Goal: Transaction & Acquisition: Purchase product/service

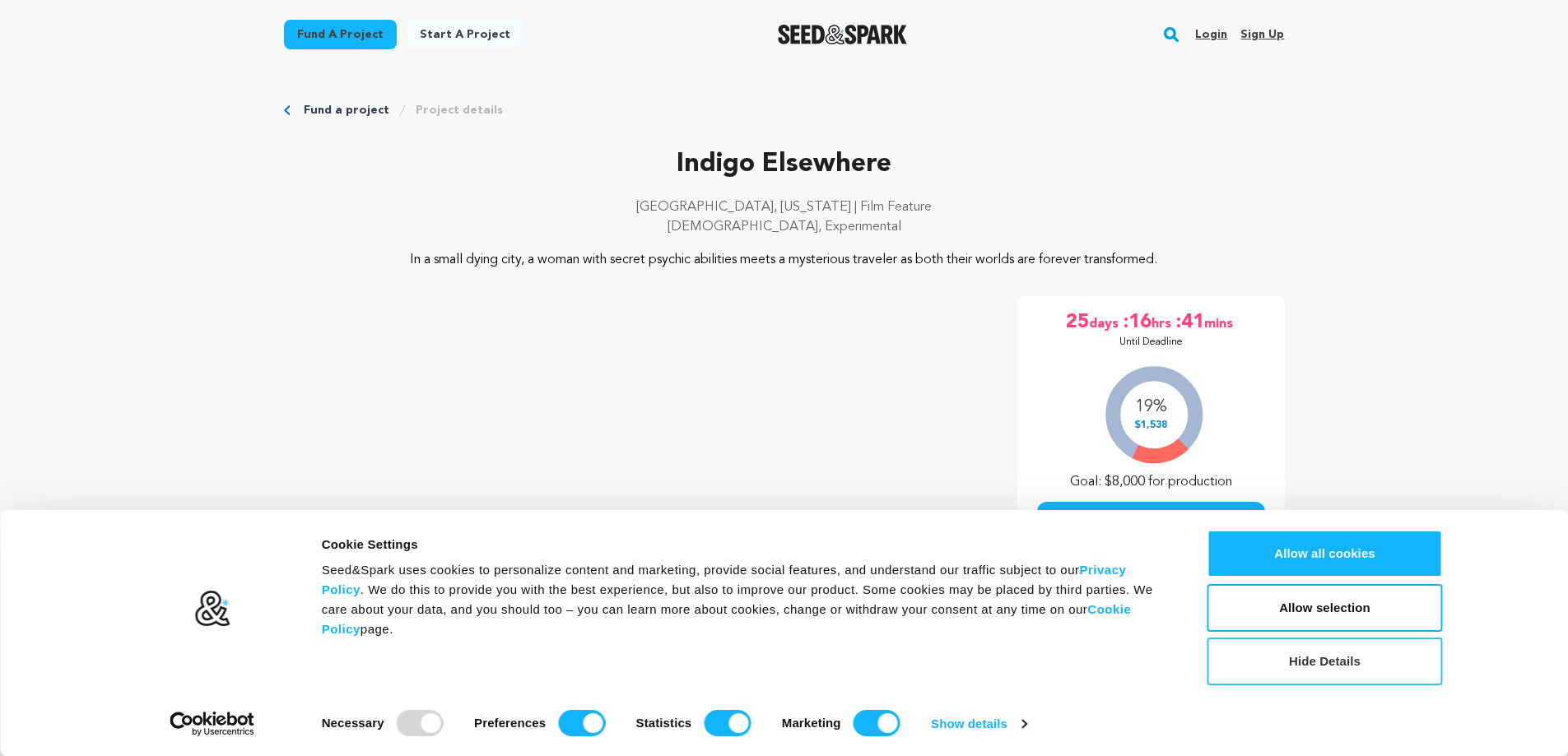
click at [1348, 667] on button "Hide Details" at bounding box center [1325, 661] width 235 height 48
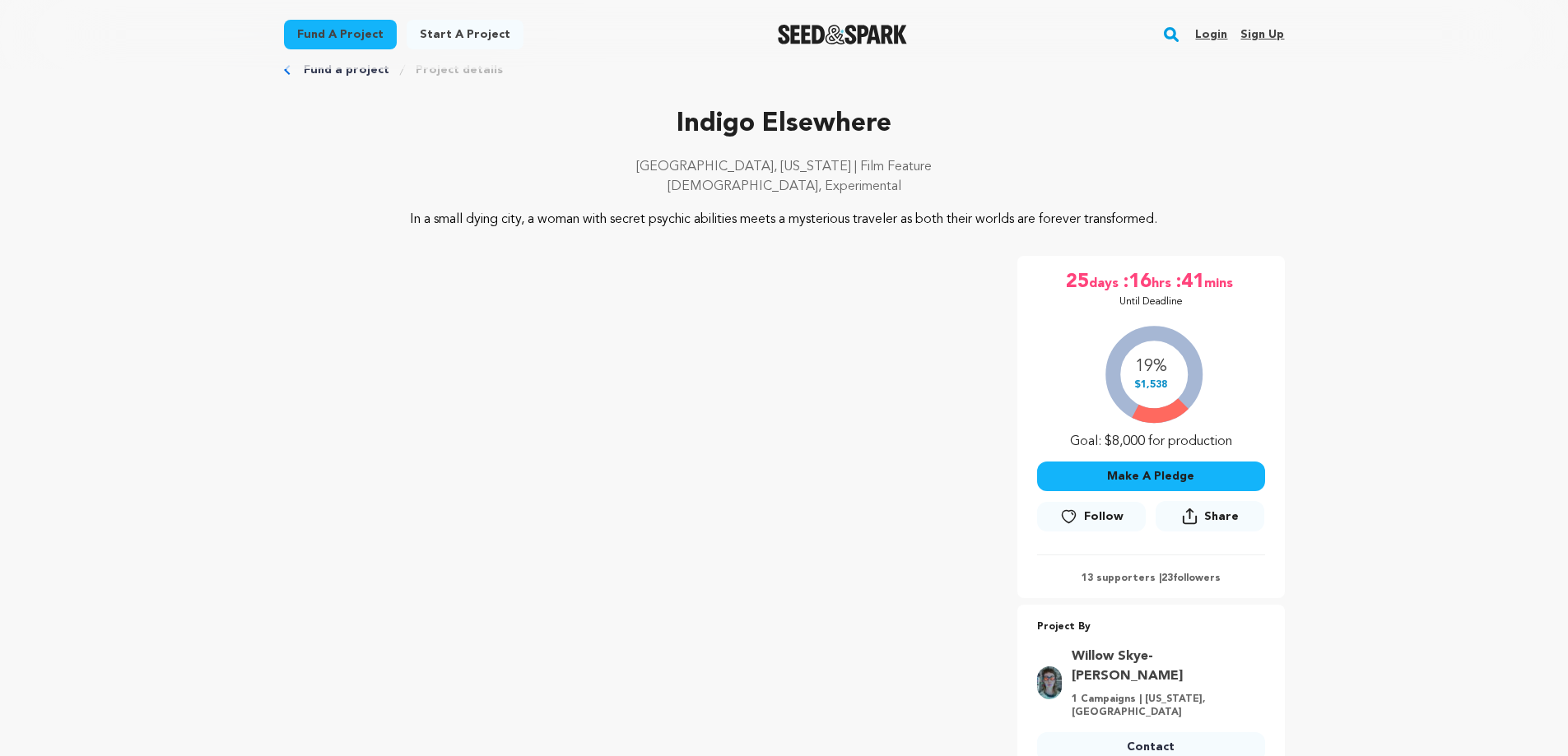
drag, startPoint x: 1409, startPoint y: 571, endPoint x: 1381, endPoint y: 382, distance: 191.1
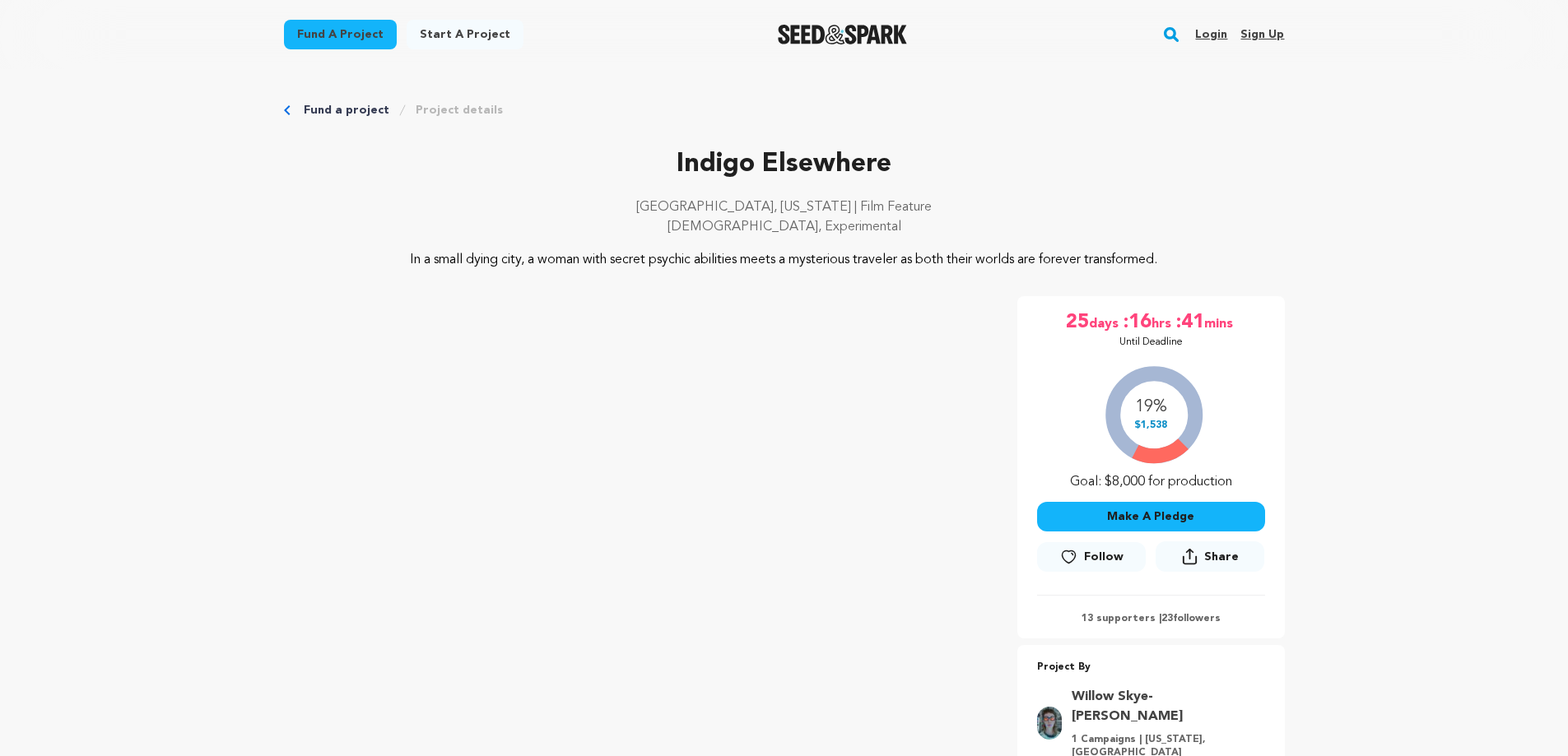
click at [1195, 516] on button "Make A Pledge" at bounding box center [1150, 517] width 228 height 29
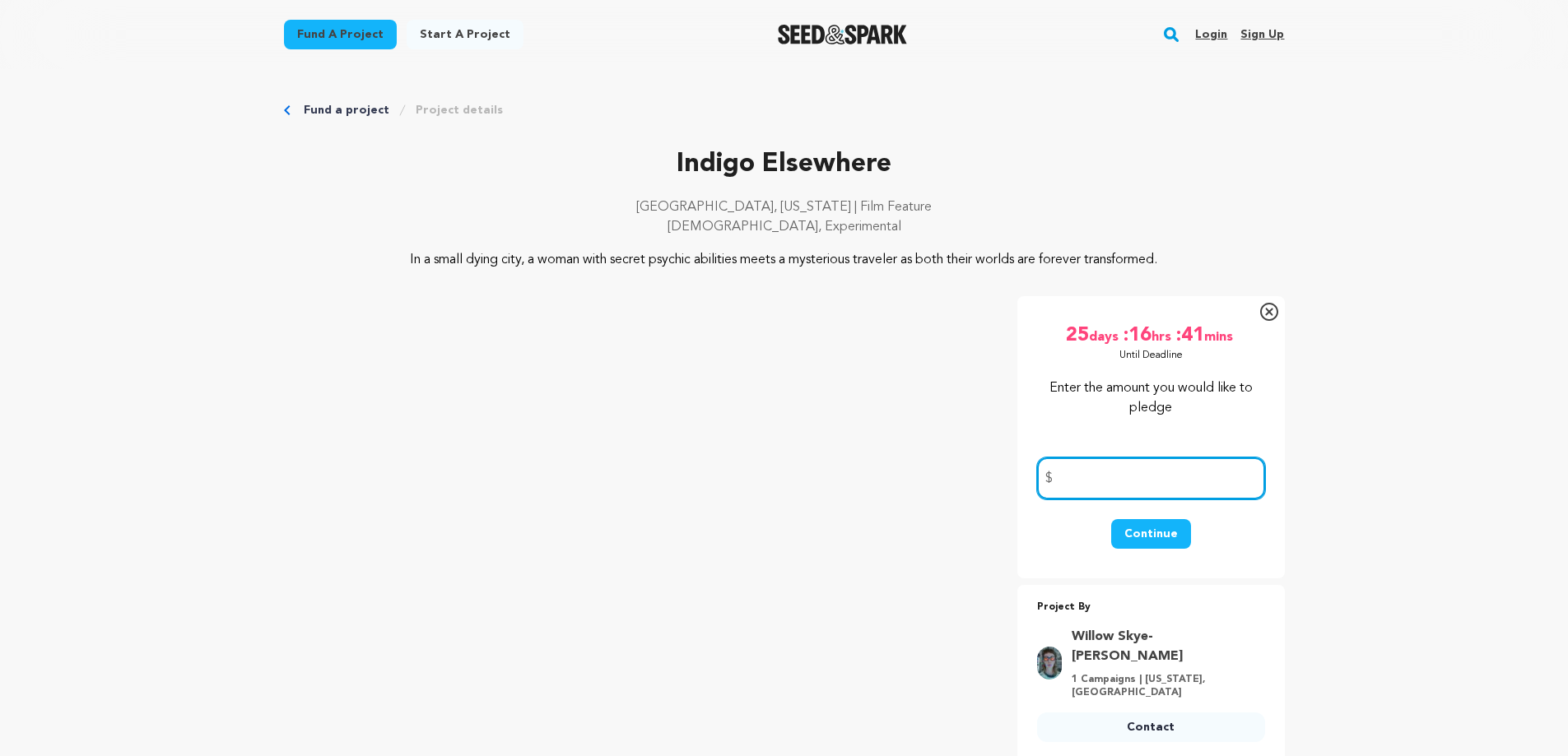
click at [1172, 490] on input "number" at bounding box center [1150, 479] width 228 height 42
type input "100"
click at [1165, 526] on button "Continue" at bounding box center [1151, 533] width 80 height 29
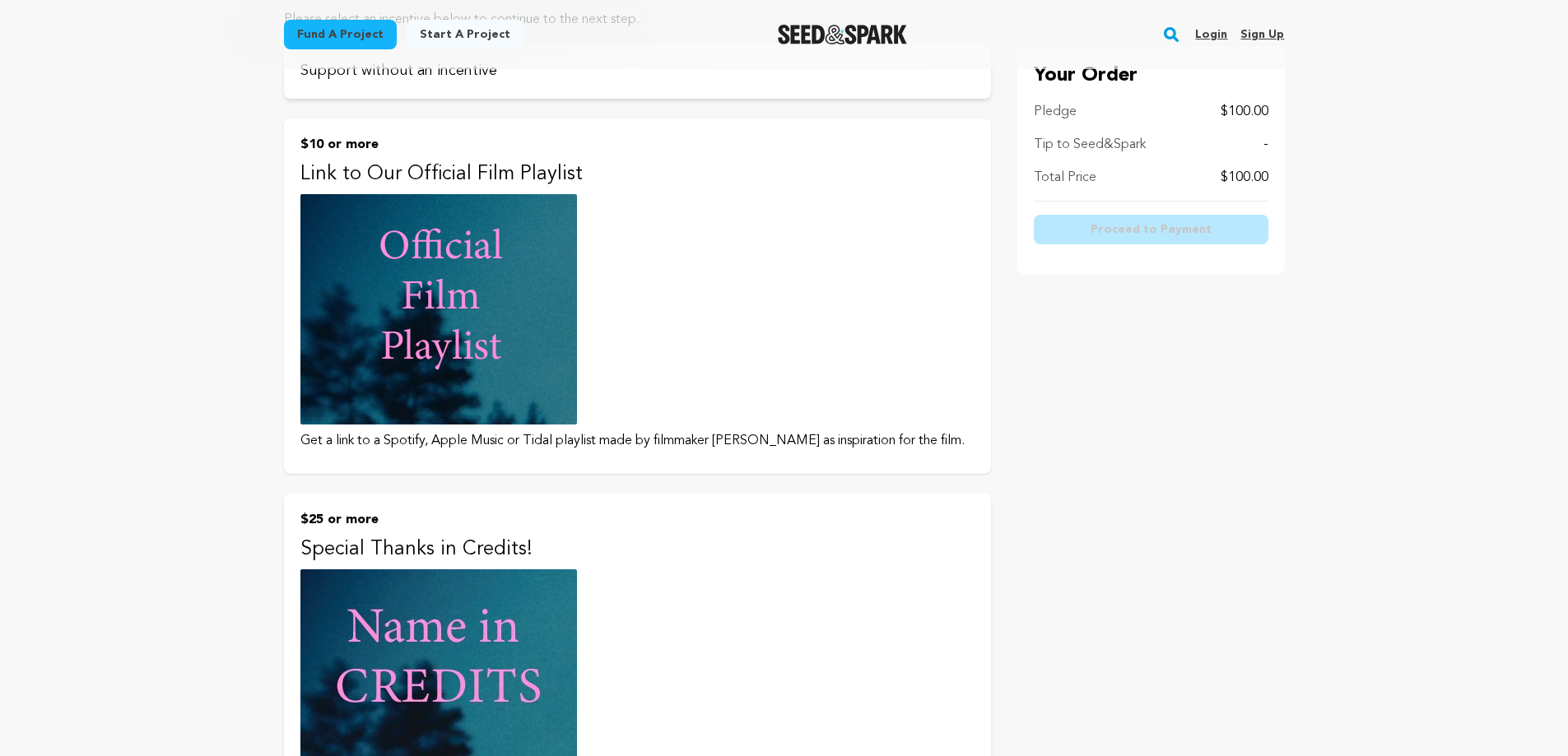
click at [696, 286] on button "$10 or more Link to Our Official Film Playlist Get a link to a Spotify, Apple M…" at bounding box center [638, 296] width 708 height 355
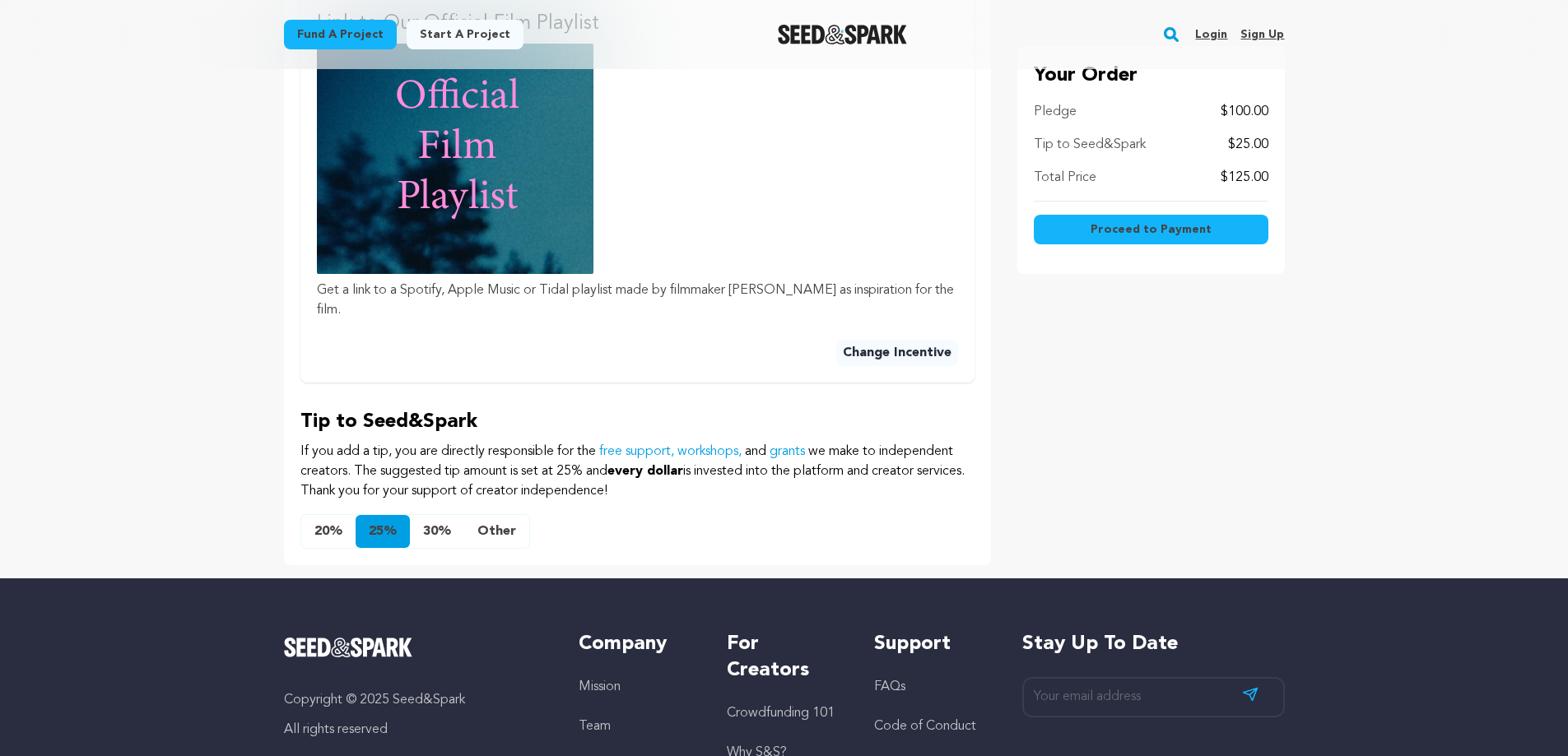
scroll to position [412, 0]
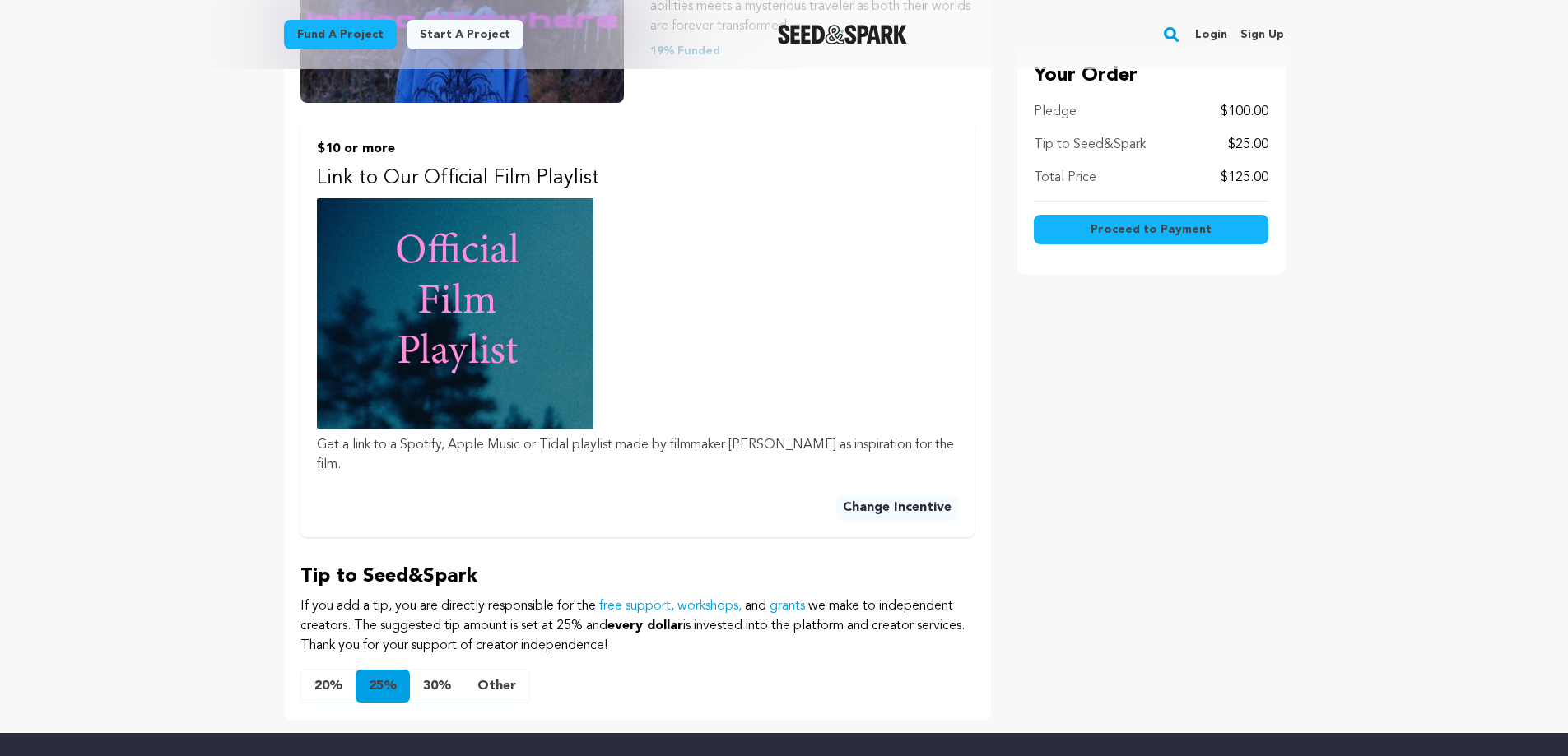
click at [903, 501] on button "Change Incentive" at bounding box center [897, 507] width 122 height 26
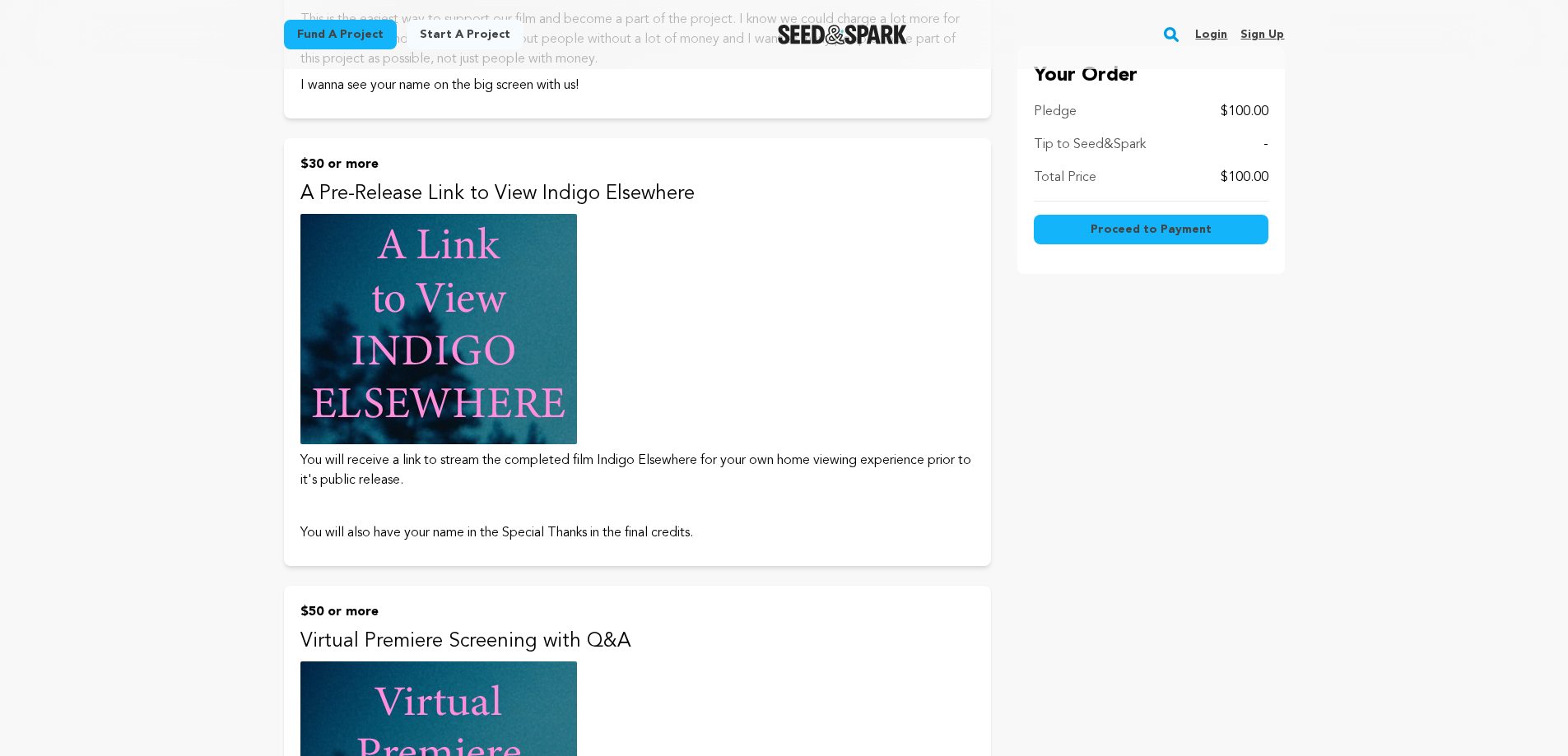
scroll to position [1070, 0]
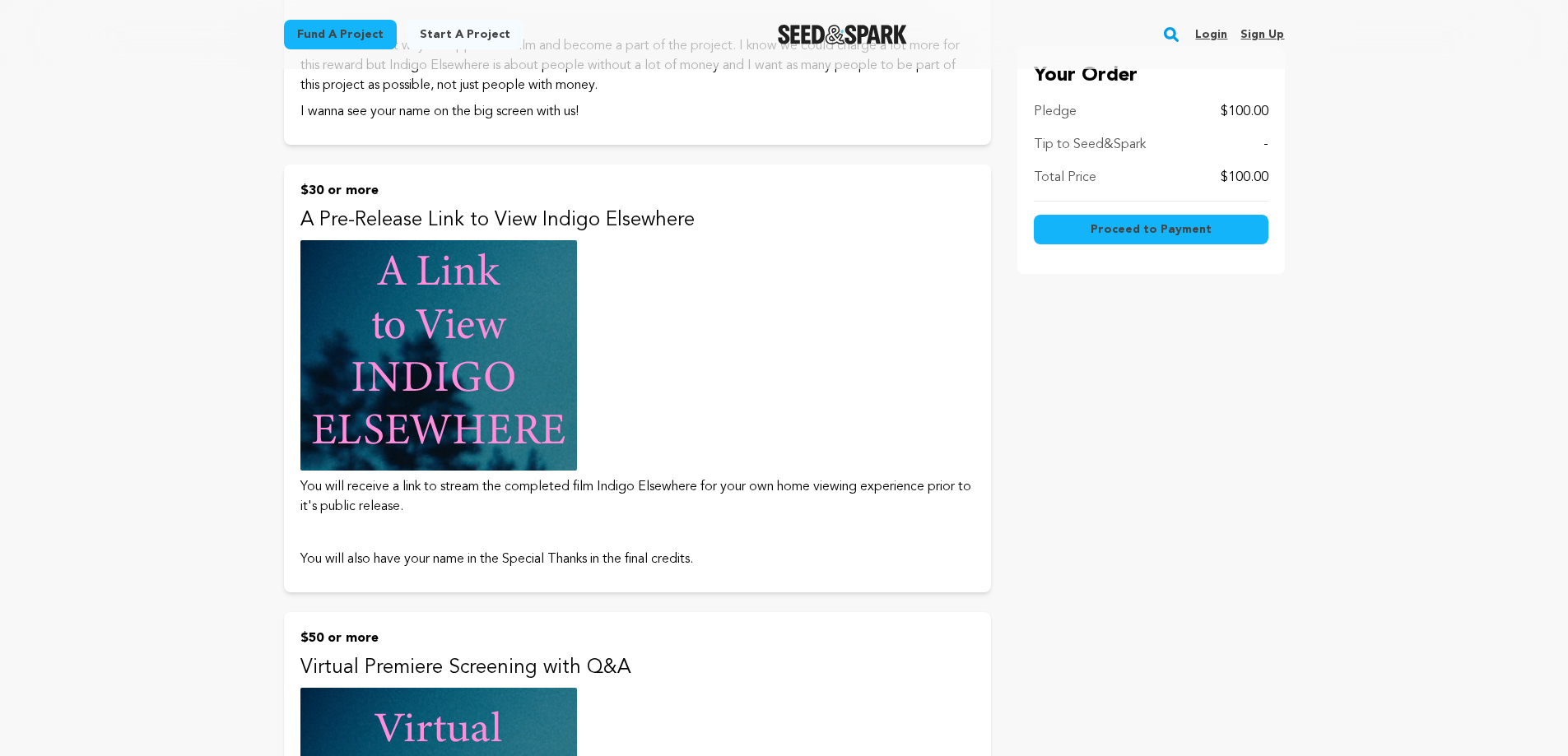
click at [720, 402] on button "$30 or more A Pre-Release Link to View Indigo Elsewhere You will receive a link…" at bounding box center [638, 378] width 708 height 428
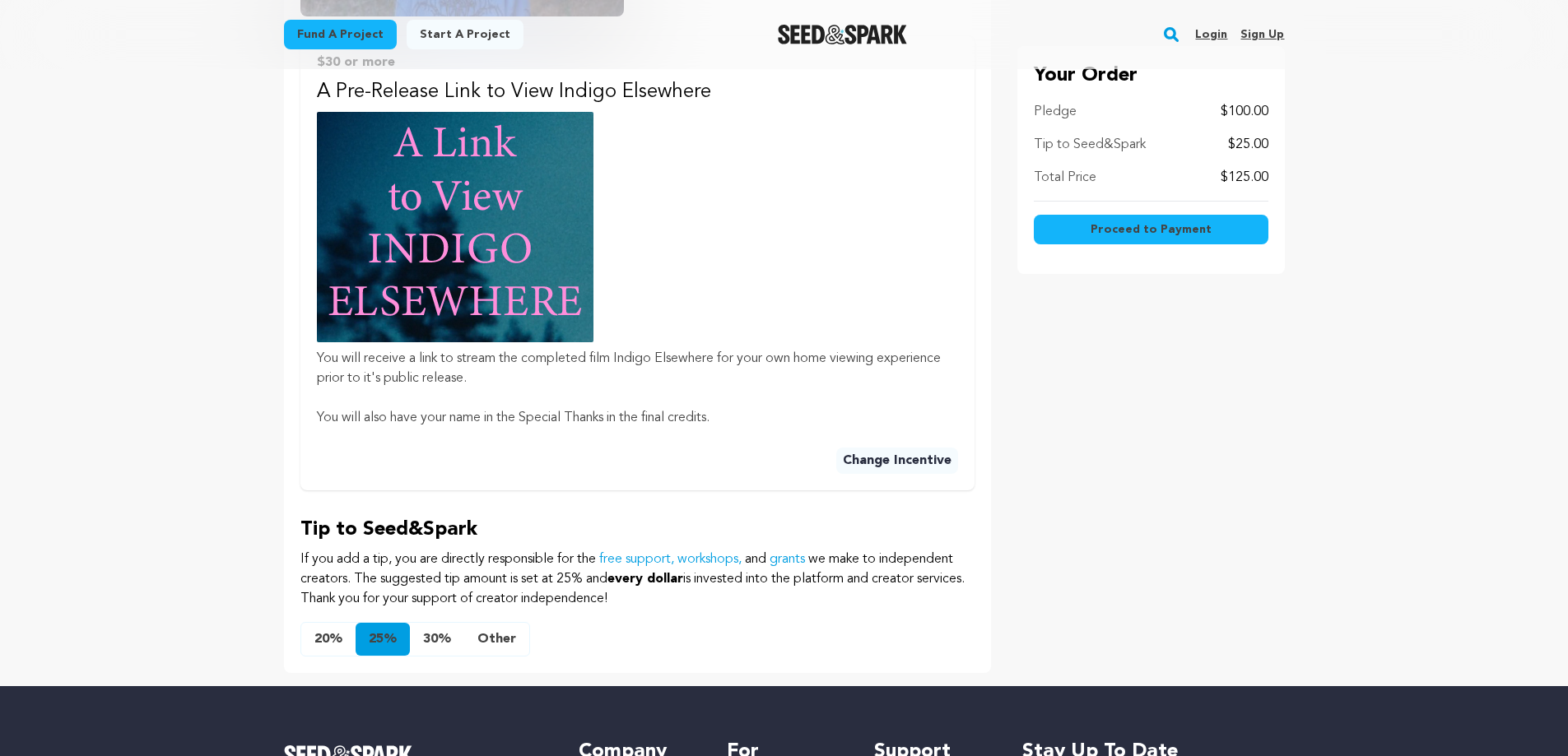
scroll to position [659, 0]
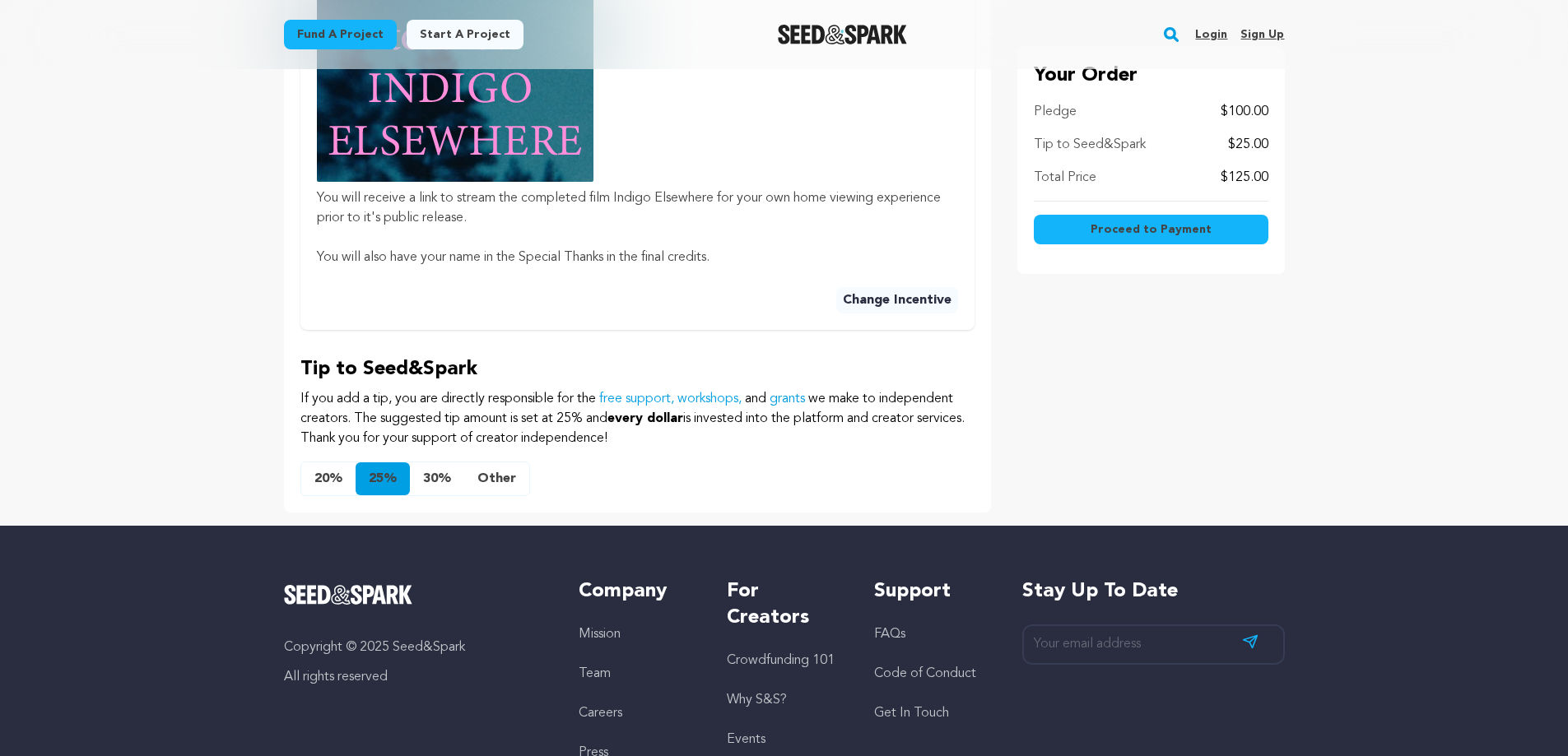
click at [513, 467] on button "Other" at bounding box center [497, 479] width 65 height 33
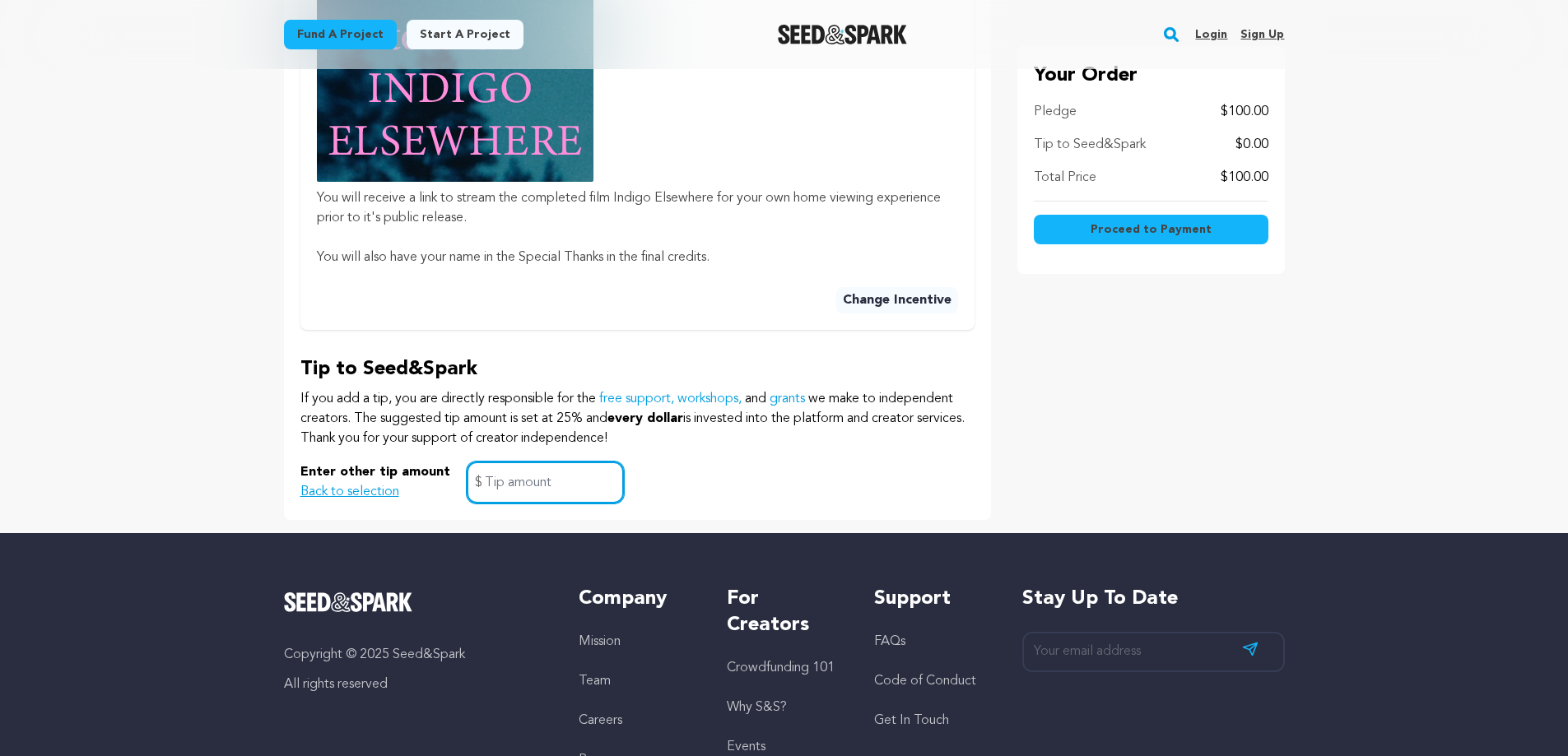
click at [595, 472] on input "text" at bounding box center [545, 483] width 157 height 42
type input "0"
click at [371, 490] on button "Back to selection" at bounding box center [350, 492] width 99 height 20
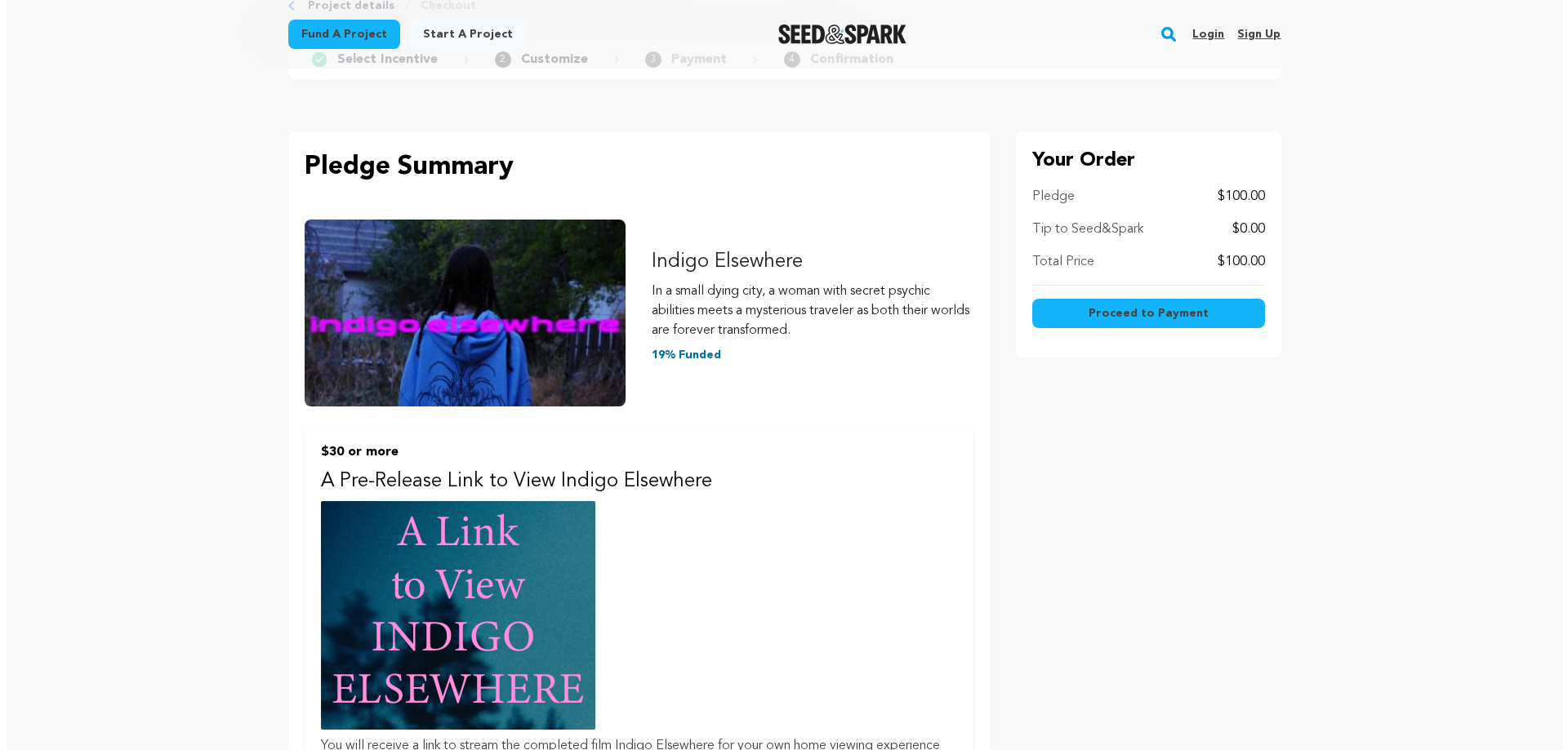
scroll to position [245, 0]
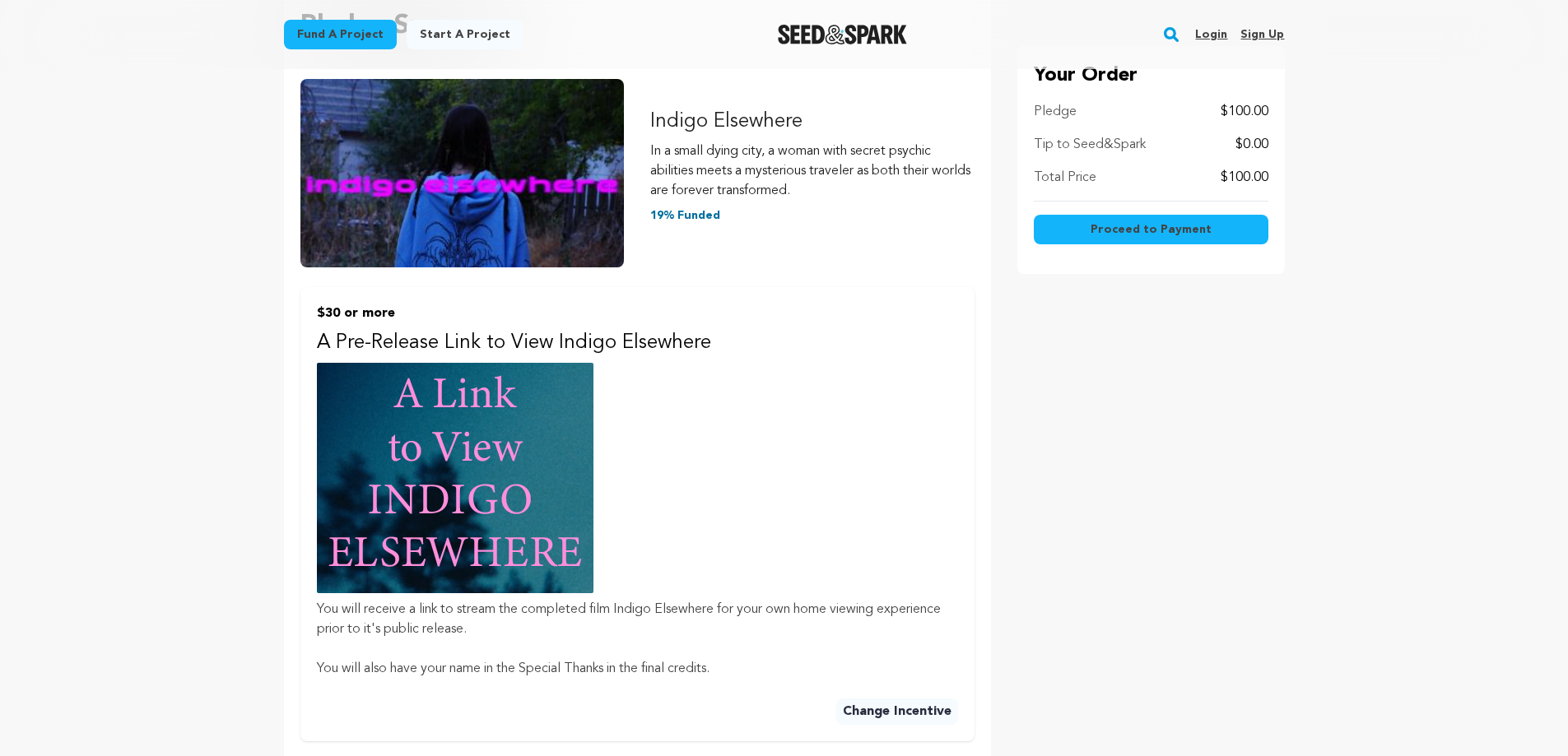
click at [1203, 227] on span "Proceed to Payment" at bounding box center [1151, 230] width 121 height 17
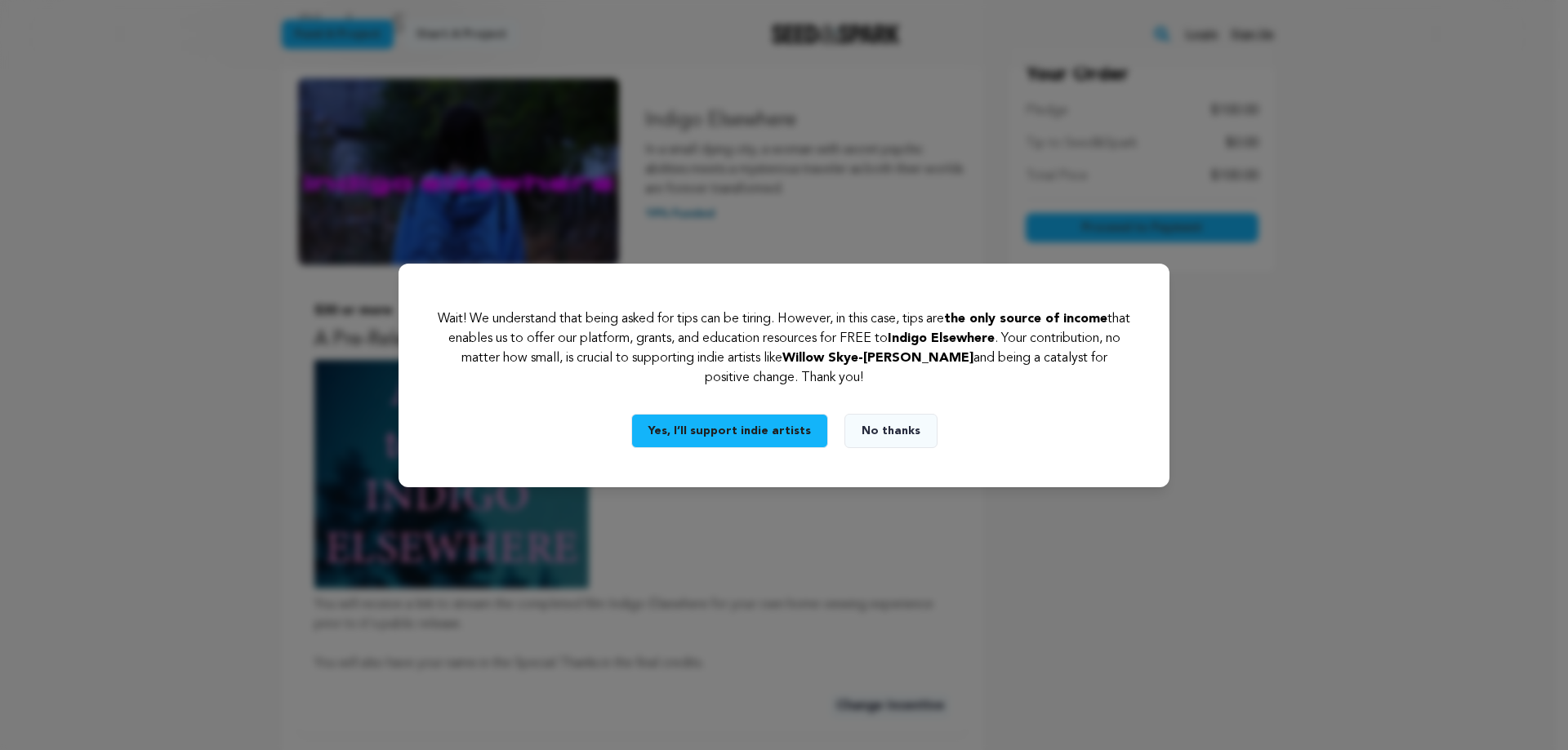
click at [857, 431] on button "No thanks" at bounding box center [891, 431] width 93 height 34
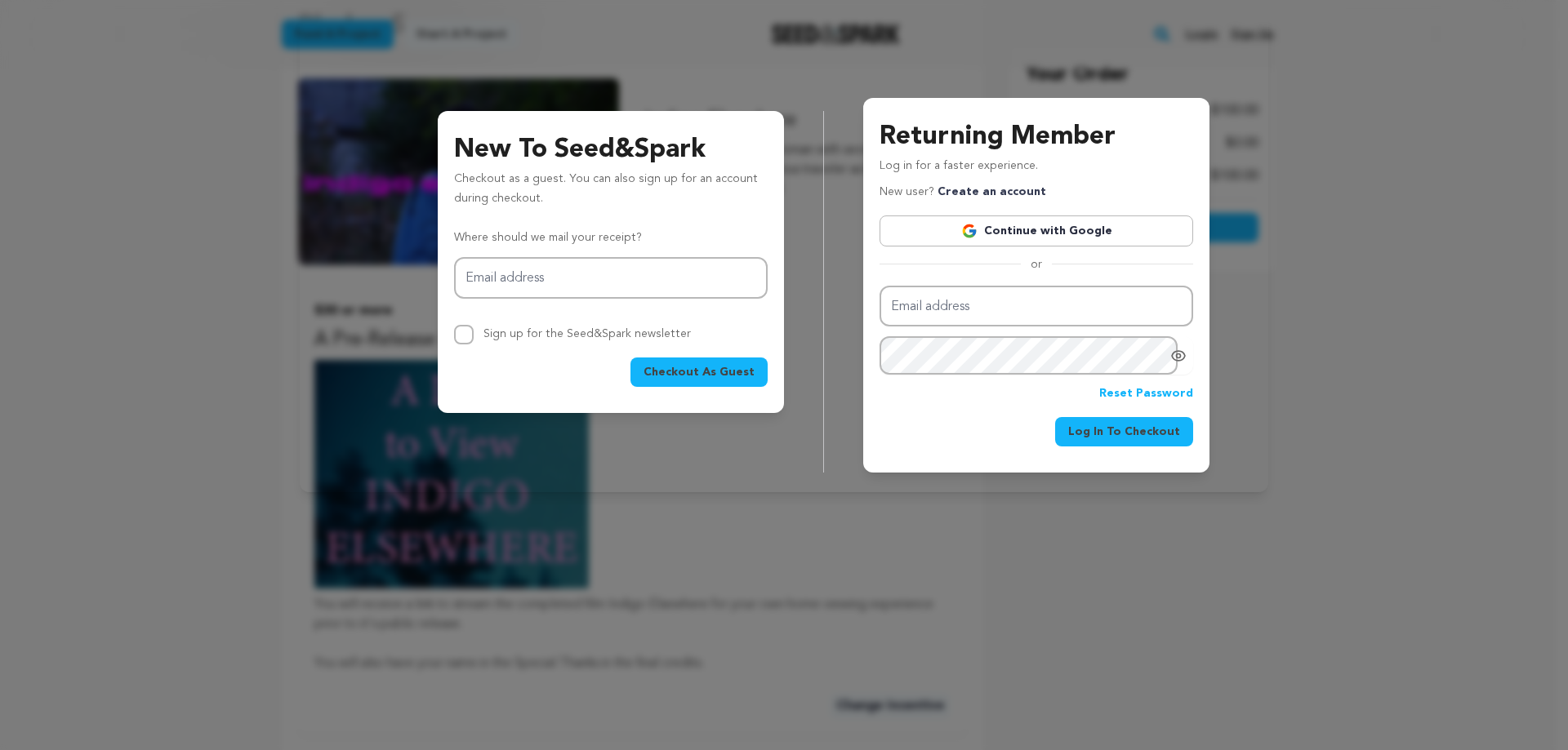
click at [683, 376] on span "Checkout As Guest" at bounding box center [699, 372] width 111 height 17
click at [527, 270] on input "Email address" at bounding box center [611, 278] width 313 height 42
type input "kylelandstra@gmail.com"
click at [721, 382] on button "Checkout As Guest" at bounding box center [699, 372] width 138 height 29
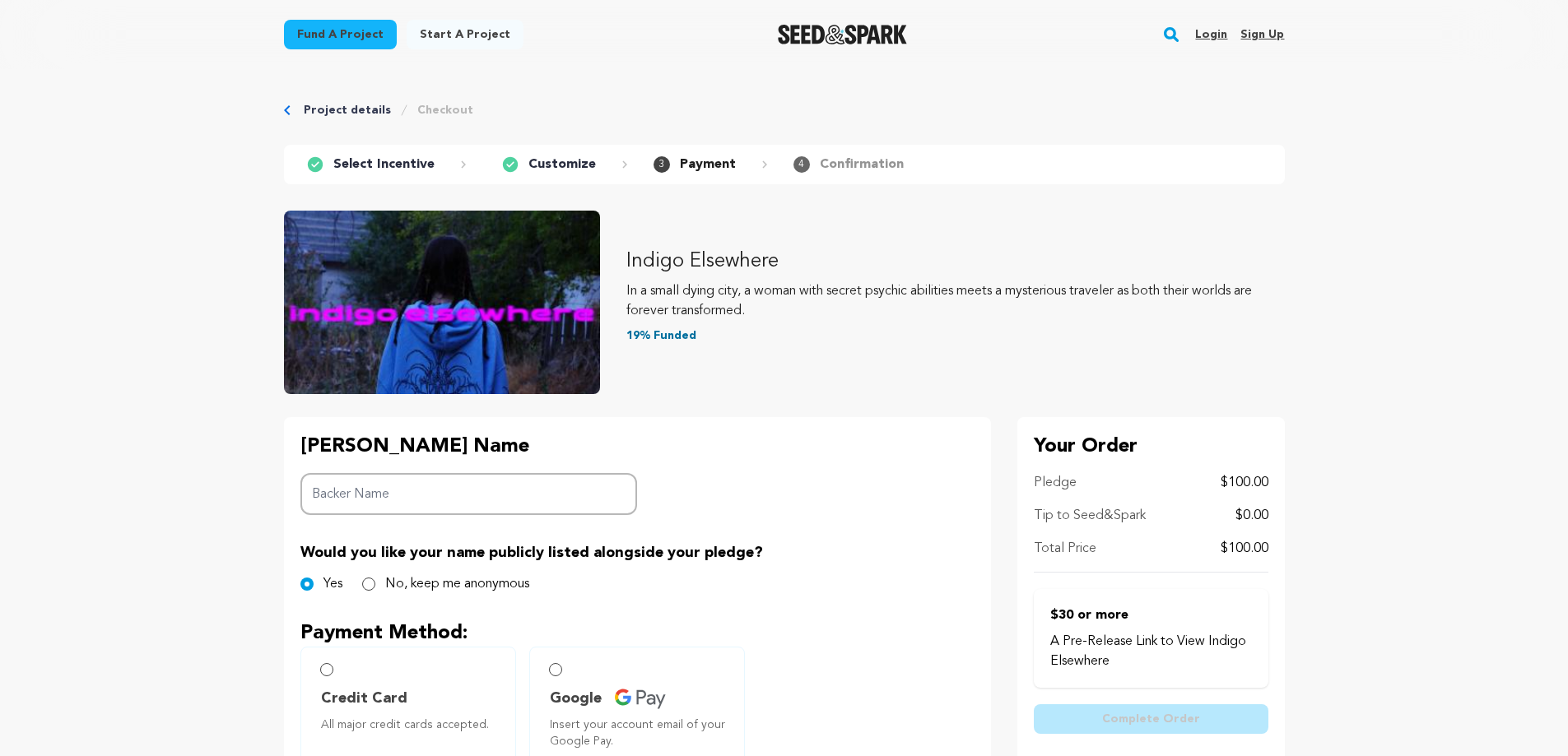
click at [503, 485] on input "Backer Name" at bounding box center [470, 494] width 338 height 42
type input "Kyle Landstra"
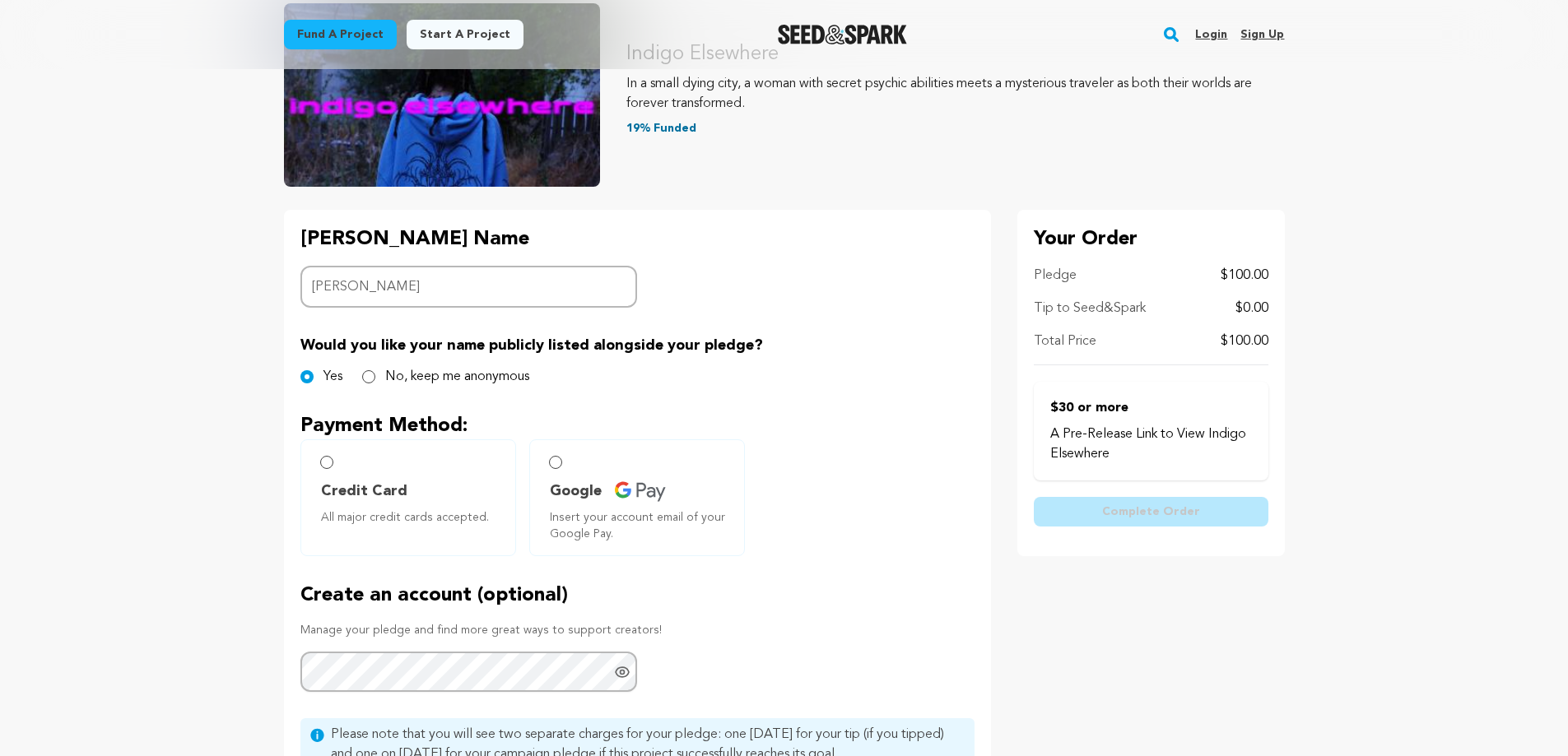
scroll to position [247, 0]
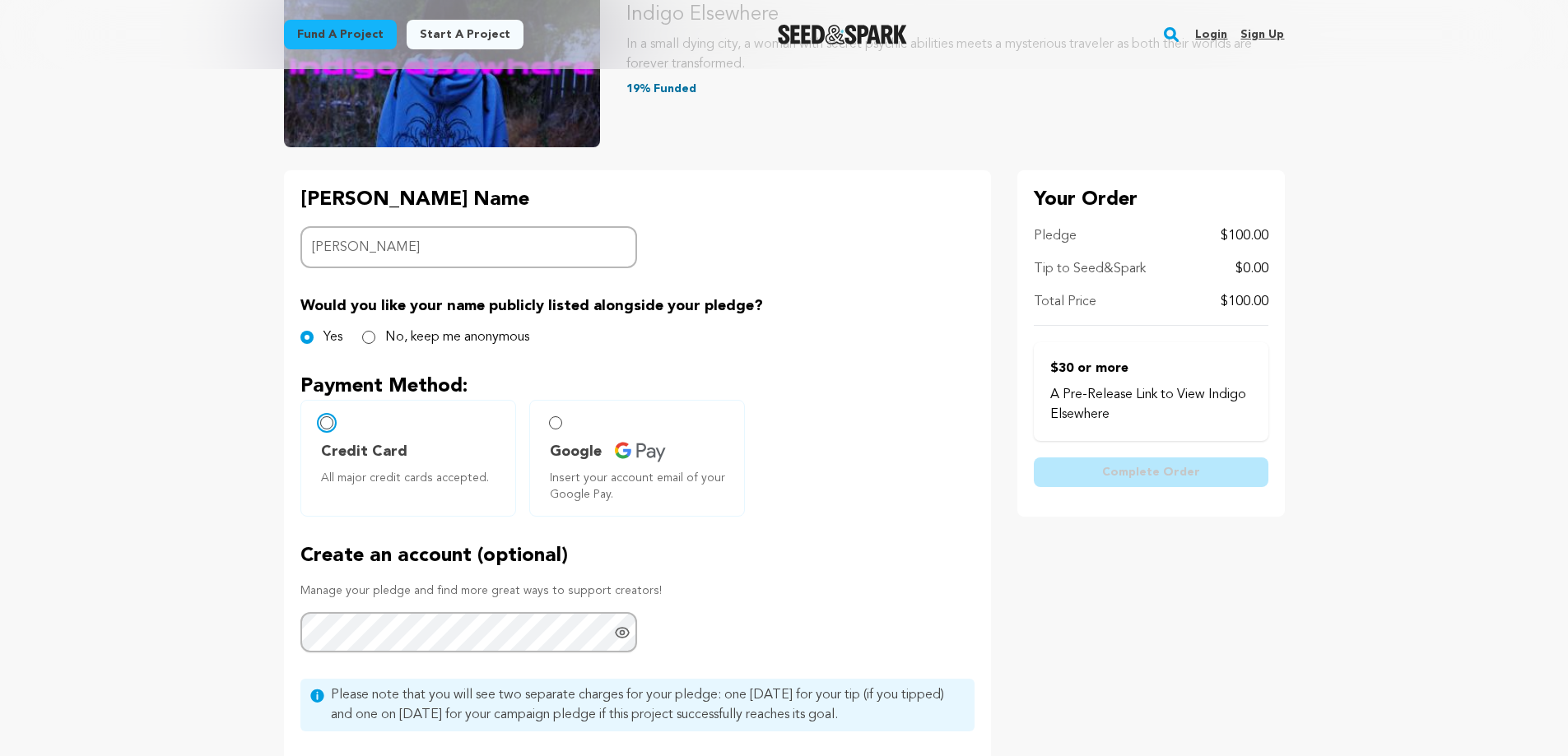
click at [329, 425] on input "Credit Card All major credit cards accepted." at bounding box center [327, 423] width 13 height 13
radio input "false"
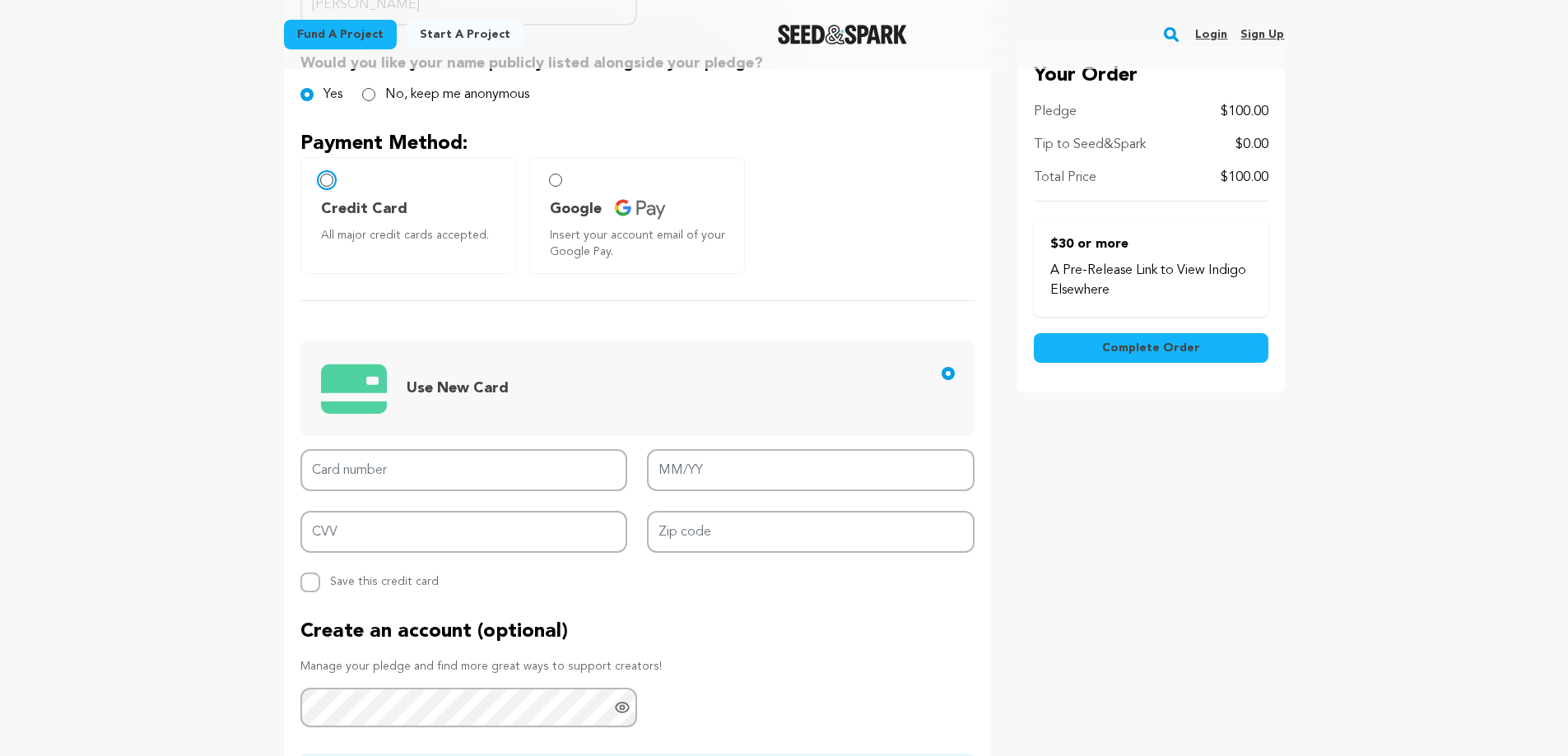
scroll to position [494, 0]
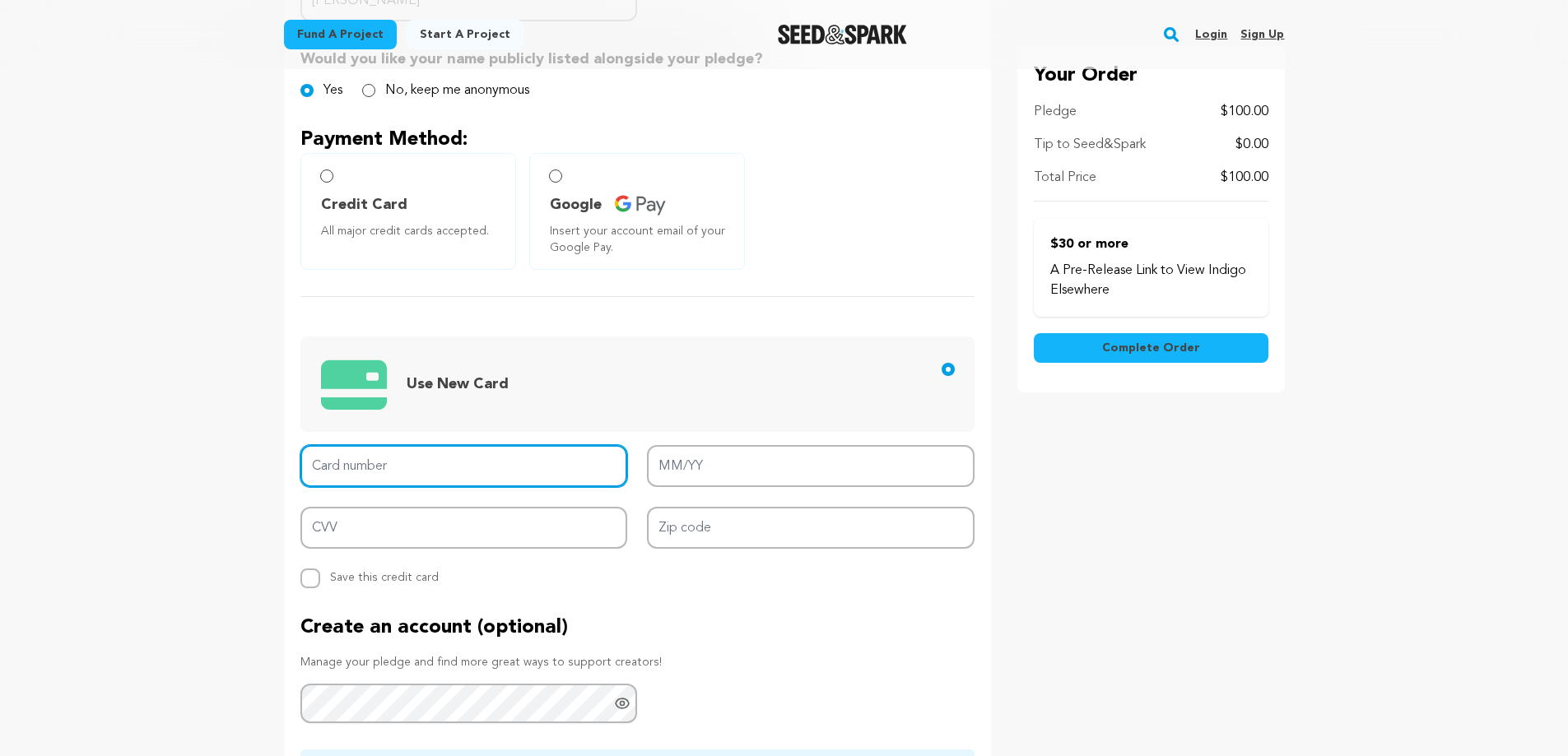
click at [486, 478] on input "Card number" at bounding box center [465, 466] width 328 height 42
type input "4147 2026 5638 5505"
type input "01/29"
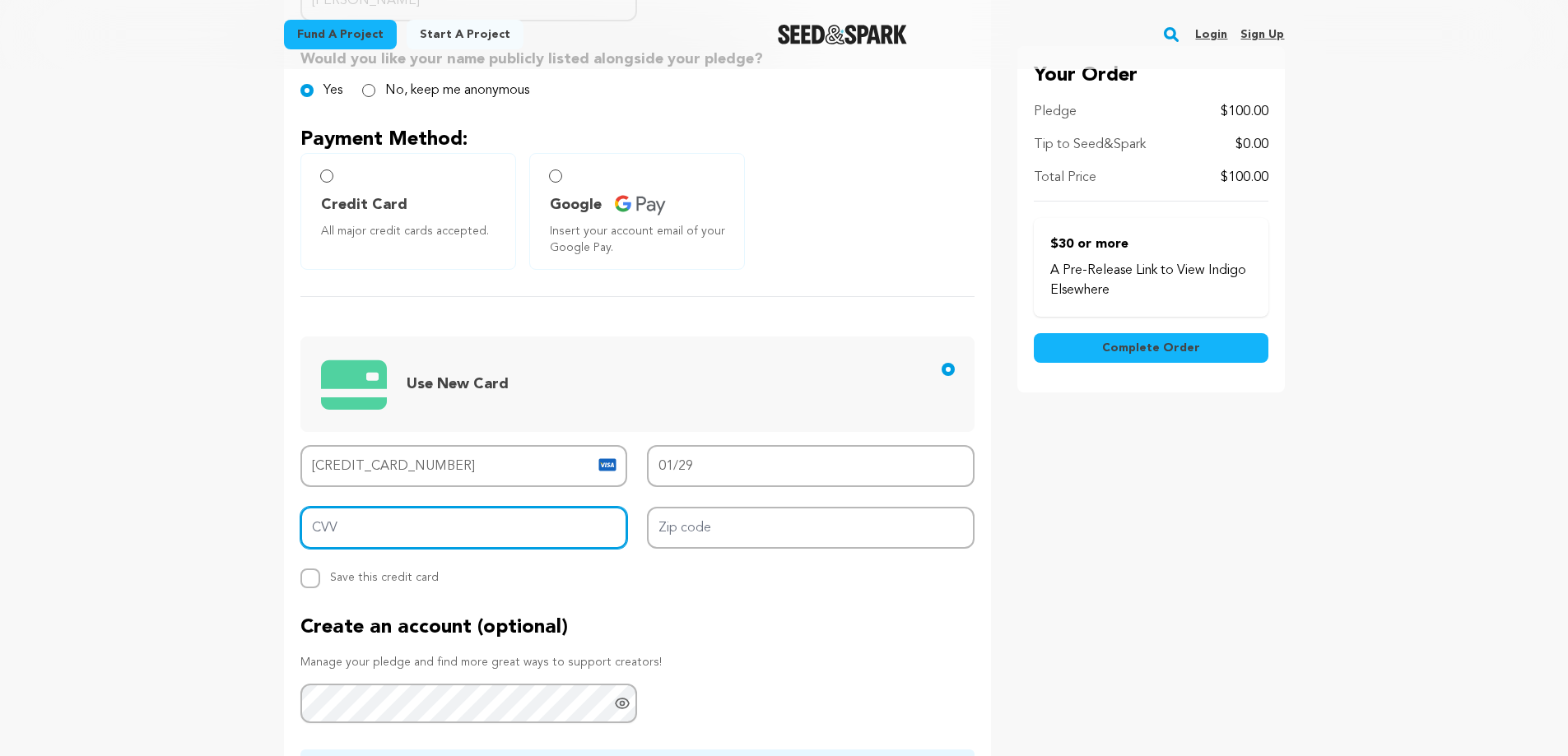
click at [461, 520] on input "CVV" at bounding box center [465, 528] width 328 height 42
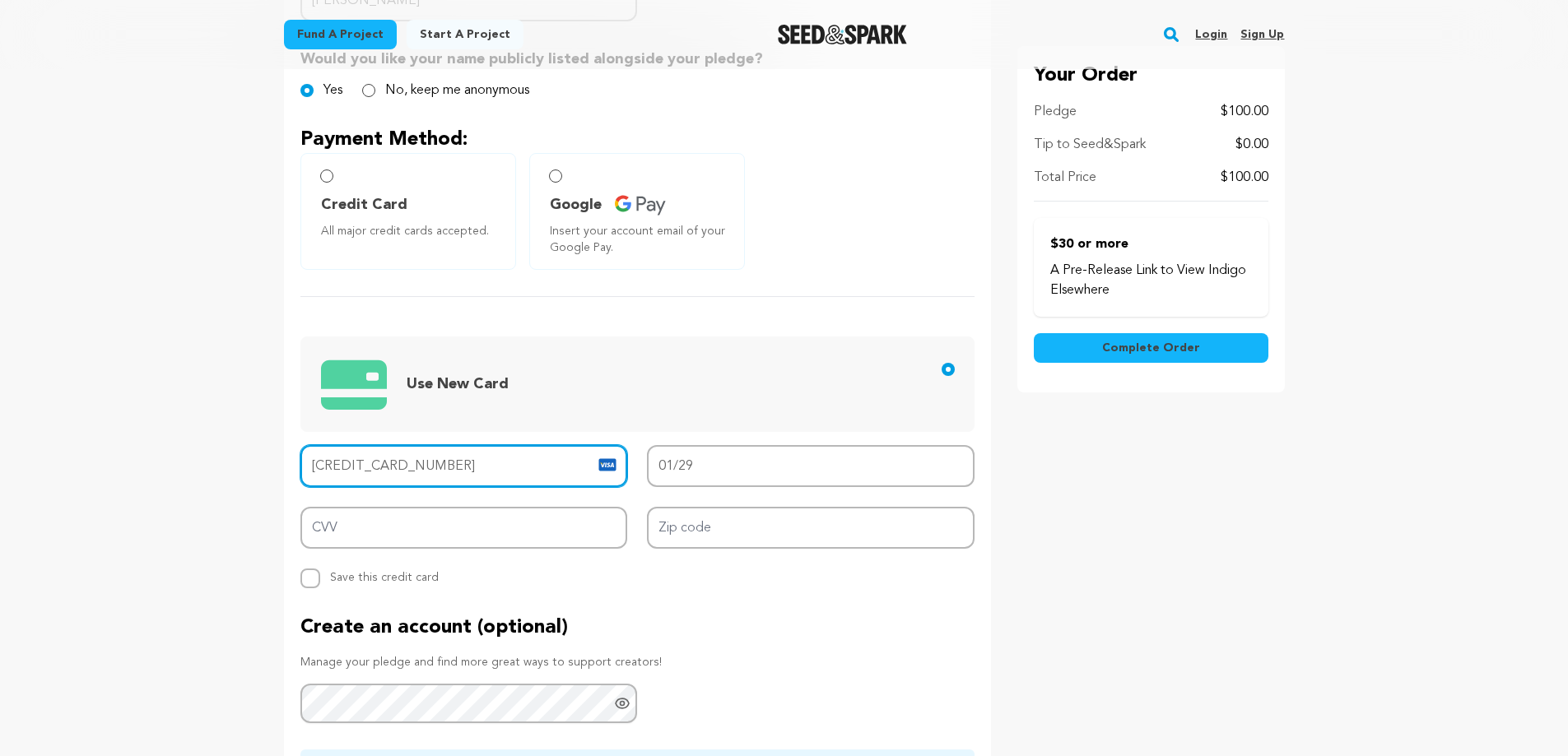
click at [524, 463] on input "4147 2026 5638 5505" at bounding box center [465, 466] width 328 height 42
type input "4448 2200 0168 9591"
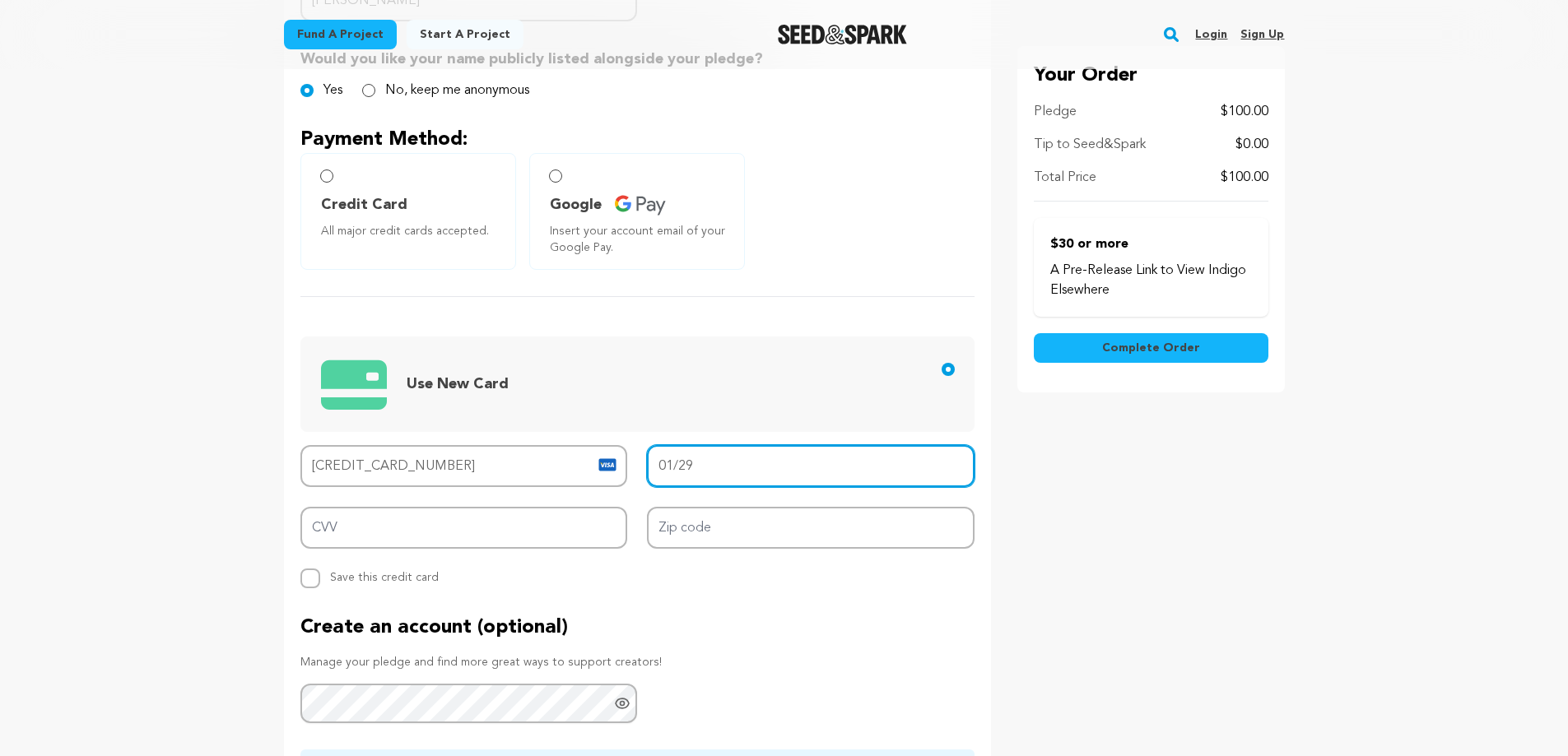
click at [749, 465] on input "01/29" at bounding box center [811, 466] width 328 height 42
drag, startPoint x: 772, startPoint y: 458, endPoint x: 499, endPoint y: 480, distance: 273.9
click at [499, 484] on div "Card number 4448 2200 0168 9591 MM/YY 01/29 CVV Zip code Replace saved credit c…" at bounding box center [638, 517] width 674 height 143
type input "07/27"
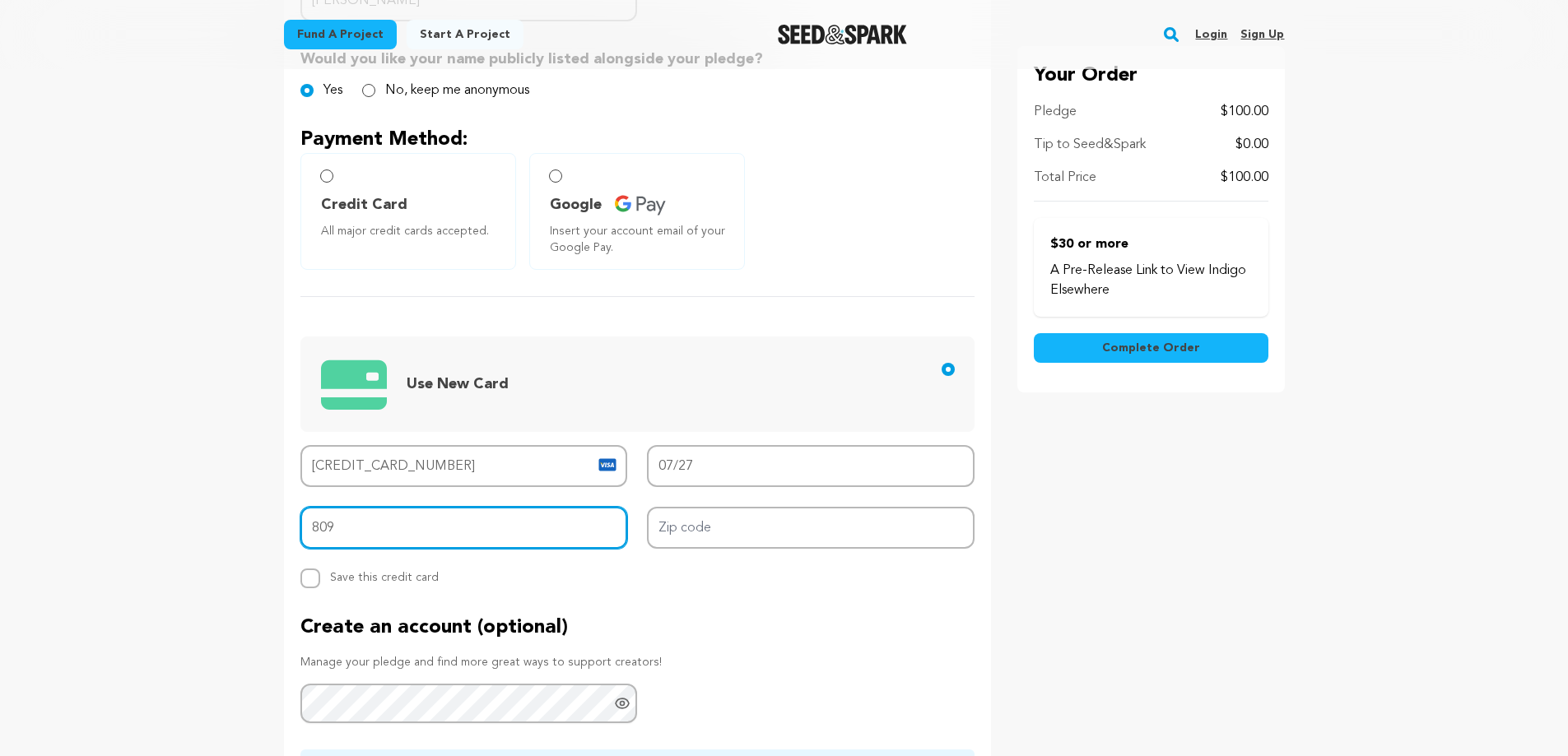
type input "809"
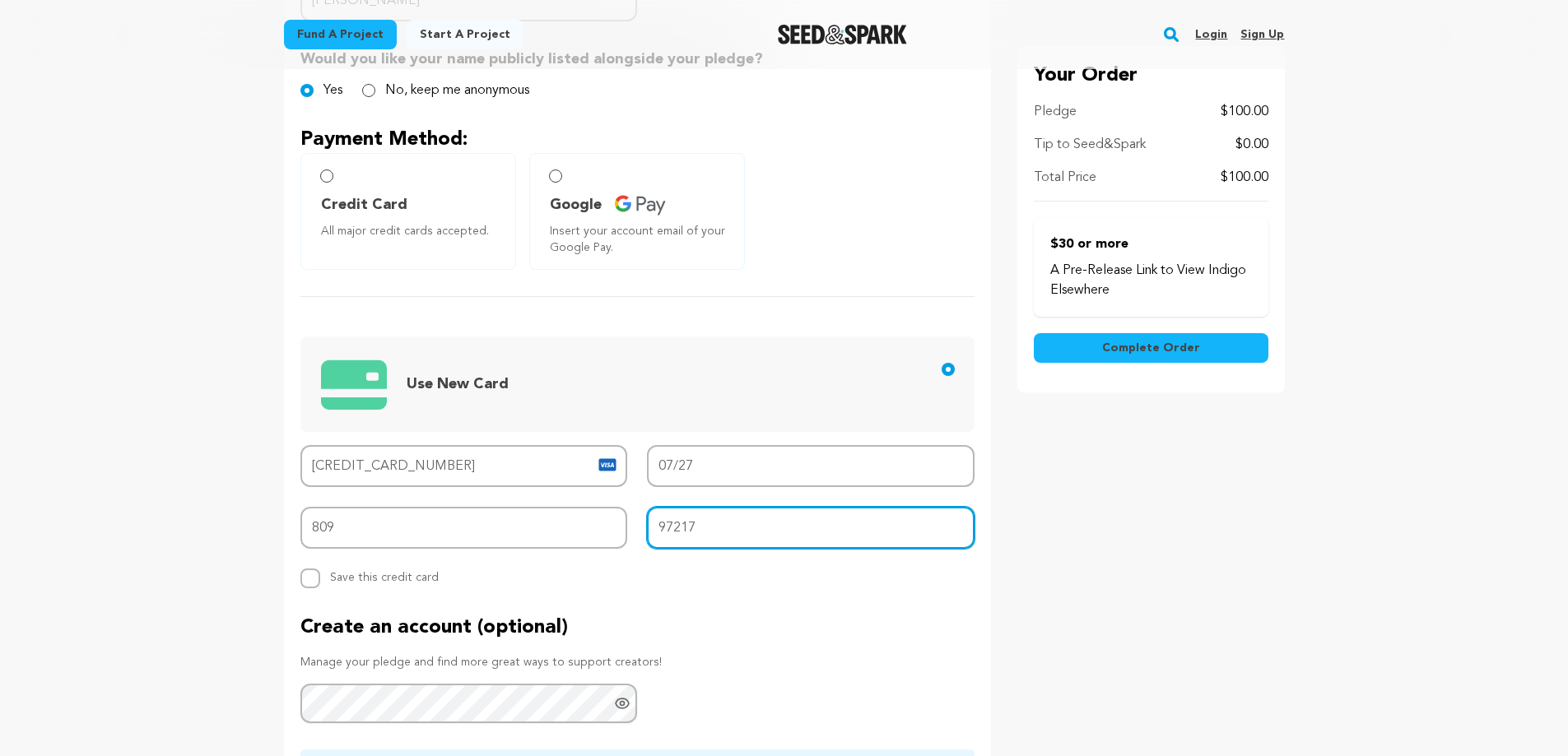
type input "97217"
click at [1165, 348] on span "Complete Order" at bounding box center [1151, 349] width 98 height 17
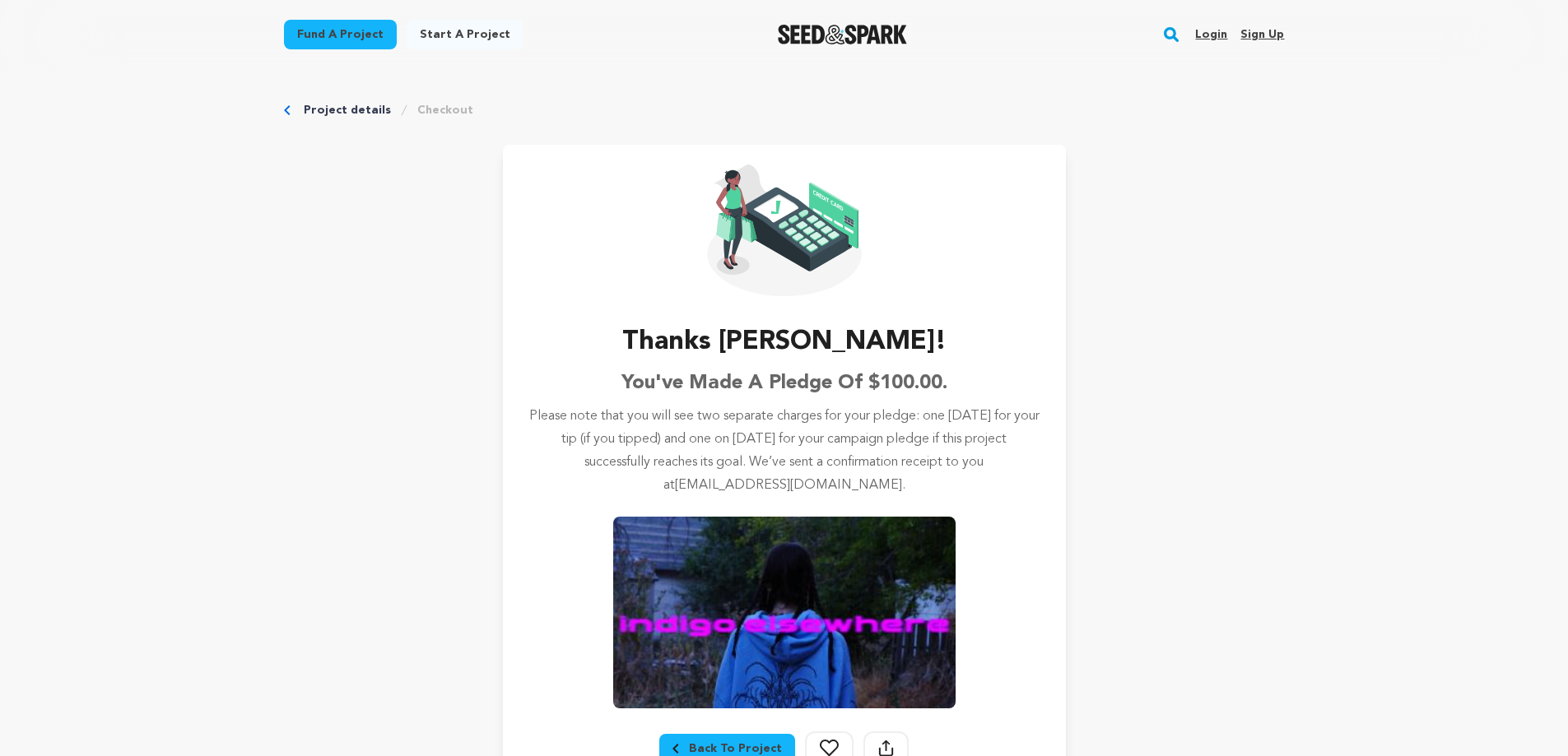
click at [1241, 415] on div "Project details Checkout Thanks Kyle! You've made a pledge of $100.00. Please n…" at bounding box center [785, 443] width 1054 height 748
